Goal: Task Accomplishment & Management: Complete application form

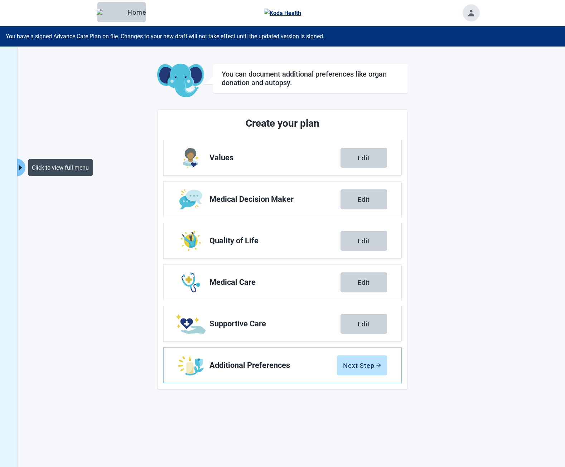
click at [20, 166] on icon "caret-right" at bounding box center [20, 167] width 3 height 5
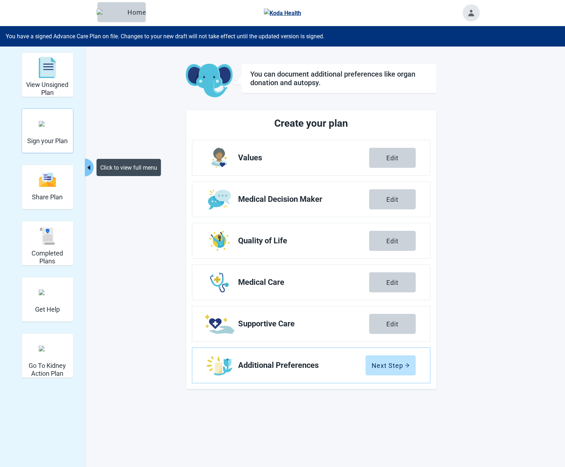
click at [60, 138] on h2 "Sign your Plan" at bounding box center [47, 141] width 40 height 8
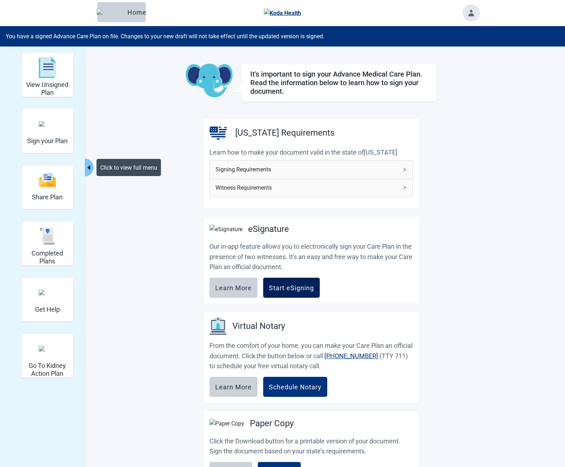
click at [301, 287] on button "Start eSigning" at bounding box center [291, 288] width 57 height 20
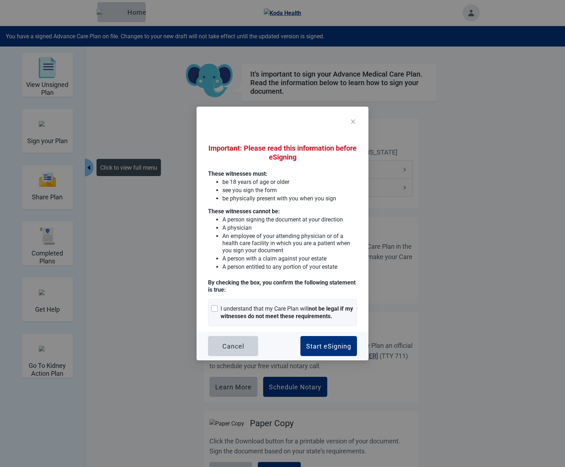
click at [222, 228] on ul "A person signing the document at your direction A physician An employee of your…" at bounding box center [282, 243] width 149 height 56
click at [275, 306] on div "I understand that my Care Plan will not be legal if my witnesses do not meet th…" at bounding box center [287, 312] width 133 height 15
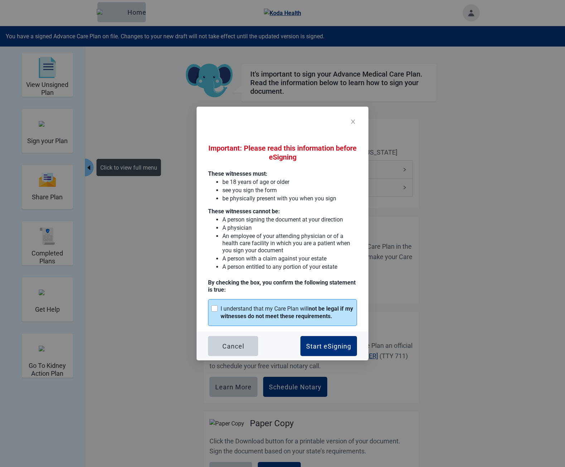
click at [282, 309] on div "I understand that my Care Plan will not be legal if my witnesses do not meet th…" at bounding box center [287, 312] width 133 height 15
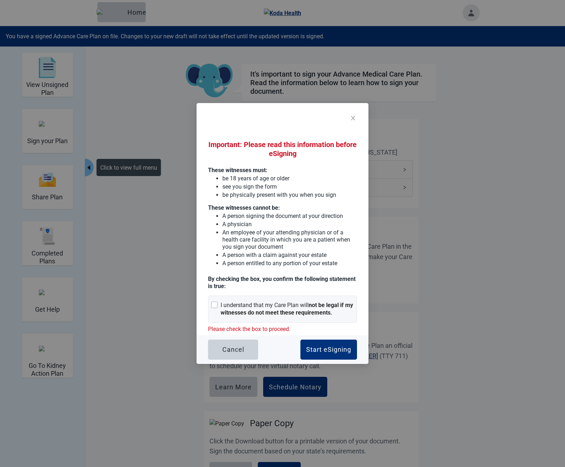
click at [266, 264] on p "A person entitled to any portion of your estate" at bounding box center [289, 263] width 135 height 7
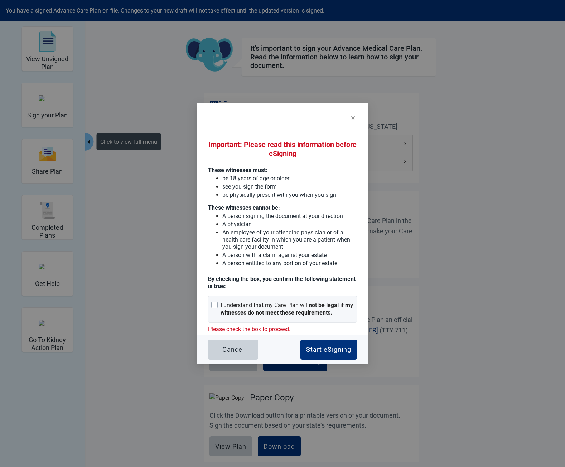
scroll to position [106, 0]
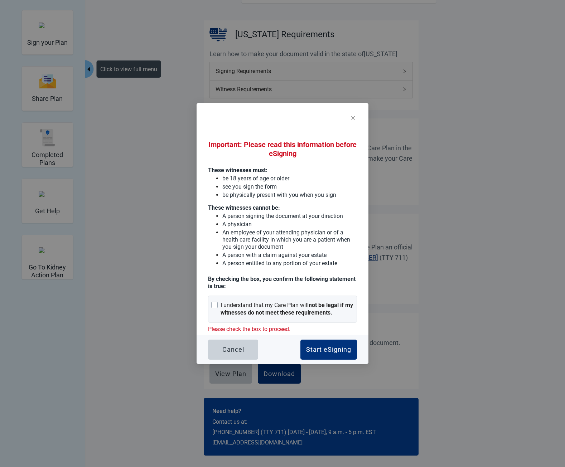
click at [269, 267] on p "A person entitled to any portion of your estate" at bounding box center [289, 263] width 135 height 7
click at [332, 227] on p "A physician" at bounding box center [289, 224] width 135 height 7
click at [223, 216] on p "A person signing the document at your direction" at bounding box center [289, 216] width 135 height 7
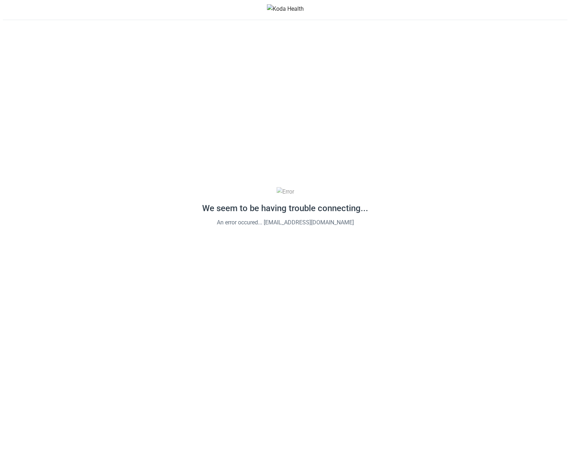
scroll to position [0, 0]
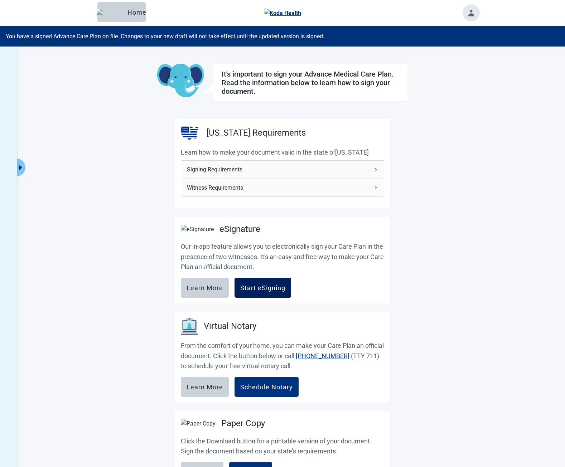
click at [253, 287] on button "Start eSigning" at bounding box center [263, 288] width 57 height 20
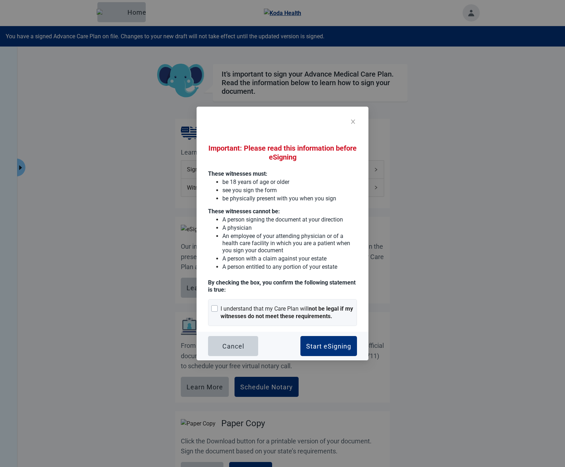
click at [278, 284] on p "By checking the box, you confirm the following statement is true :" at bounding box center [282, 286] width 149 height 14
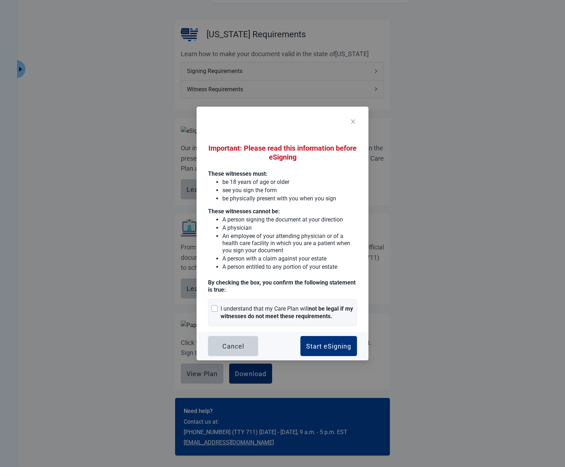
click at [253, 270] on p "A person entitled to any portion of your estate" at bounding box center [289, 267] width 135 height 7
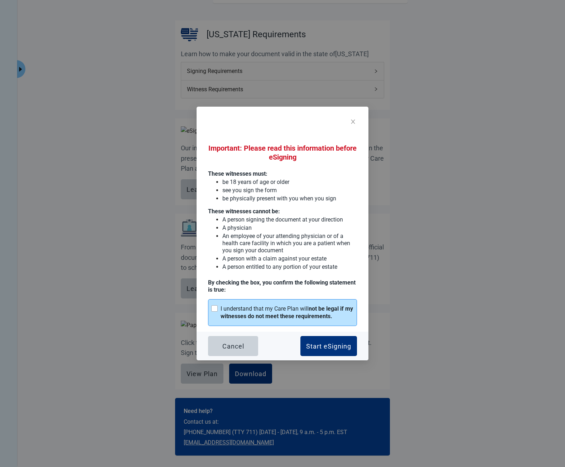
click at [275, 131] on div "Important: Please read this information before eSigning These witnesses must: b…" at bounding box center [282, 225] width 149 height 203
drag, startPoint x: 327, startPoint y: 343, endPoint x: 395, endPoint y: 221, distance: 139.8
click at [327, 343] on div "Start eSigning" at bounding box center [328, 346] width 45 height 7
